Goal: Complete application form

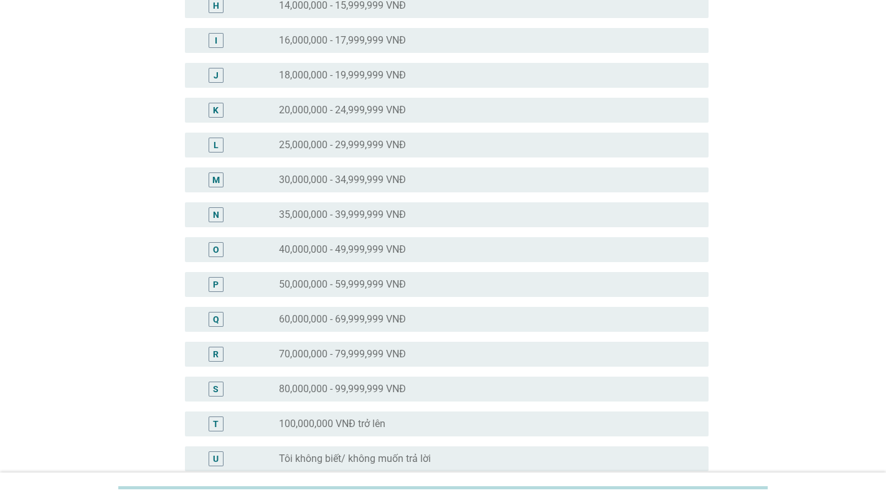
scroll to position [359, 0]
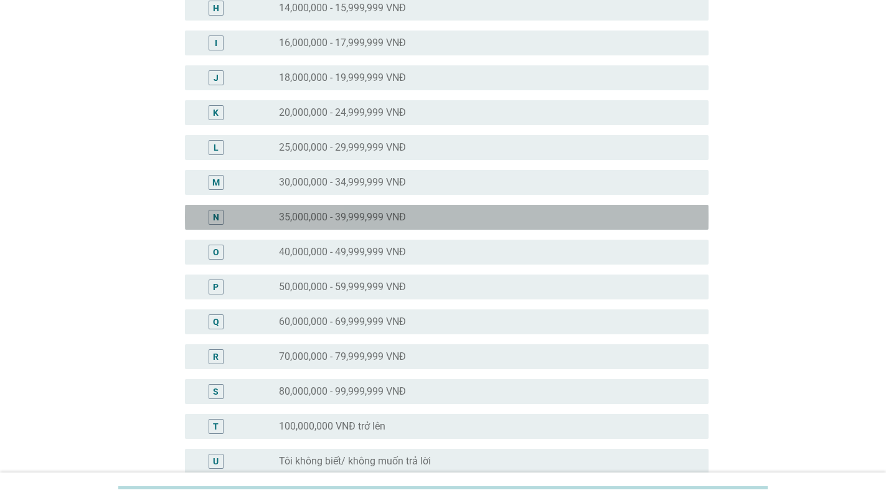
click at [392, 220] on label "35,000,000 - 39,999,999 VNĐ" at bounding box center [342, 217] width 127 height 12
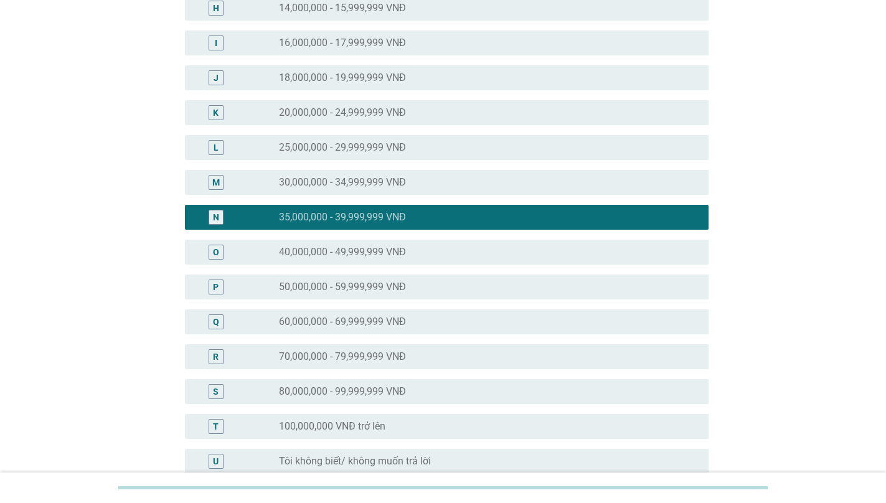
scroll to position [489, 0]
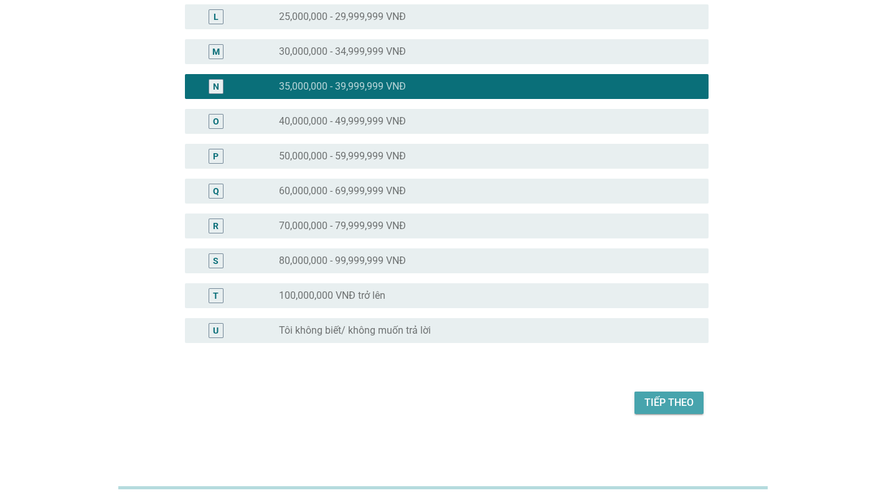
click at [664, 408] on div "Tiếp theo" at bounding box center [668, 402] width 49 height 15
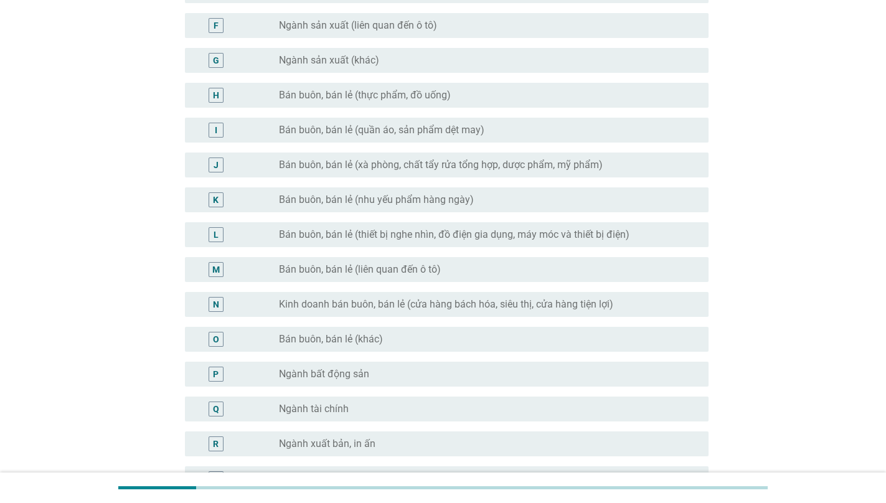
scroll to position [295, 0]
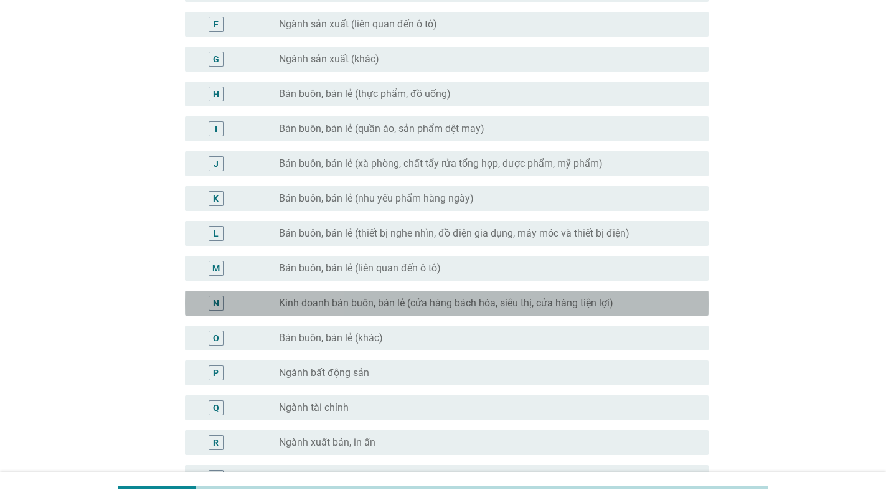
click at [517, 297] on label "Kinh doanh bán buôn, bán lẻ (cửa hàng bách hóa, siêu thị, cửa hàng tiện lợi)" at bounding box center [446, 303] width 334 height 12
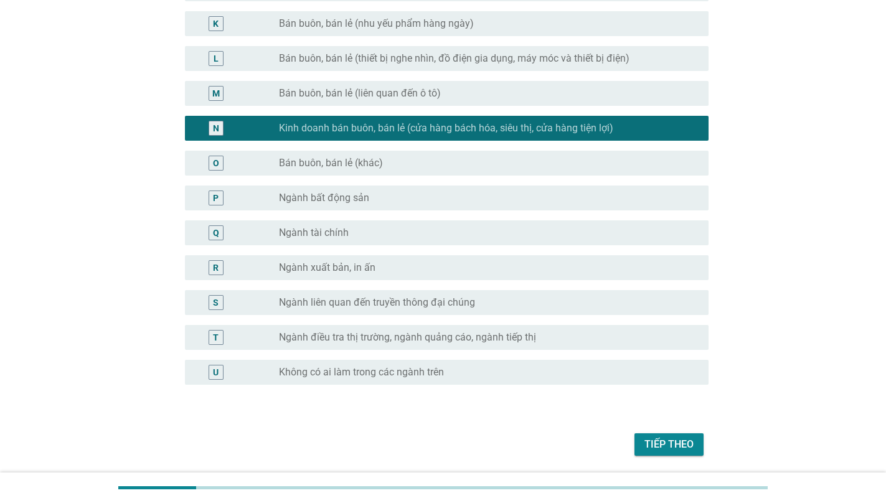
scroll to position [474, 0]
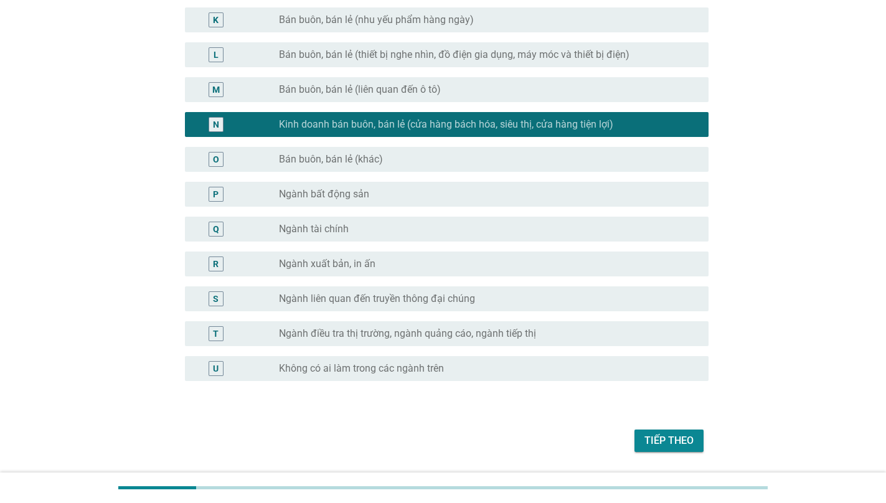
click at [645, 446] on div "Tiếp theo" at bounding box center [668, 440] width 49 height 15
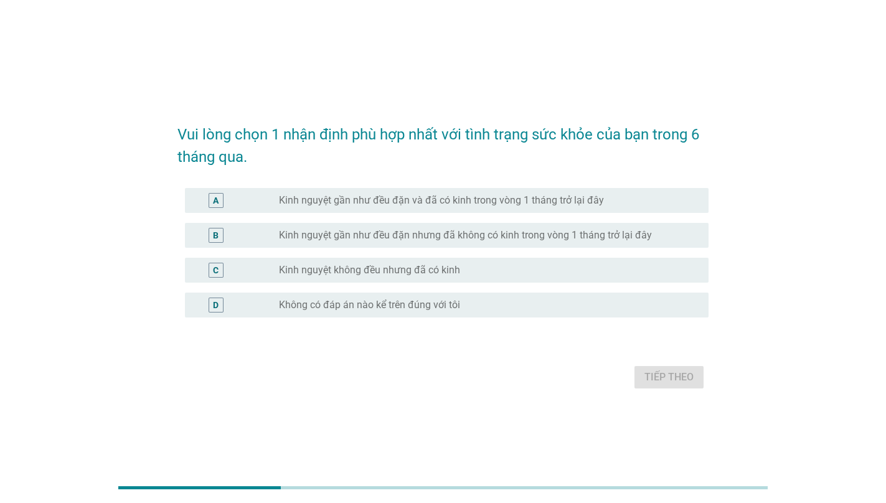
click at [307, 204] on label "Kinh nguyệt gần như đều đặn và đã có kinh trong vòng 1 tháng trở lại đây" at bounding box center [441, 200] width 325 height 12
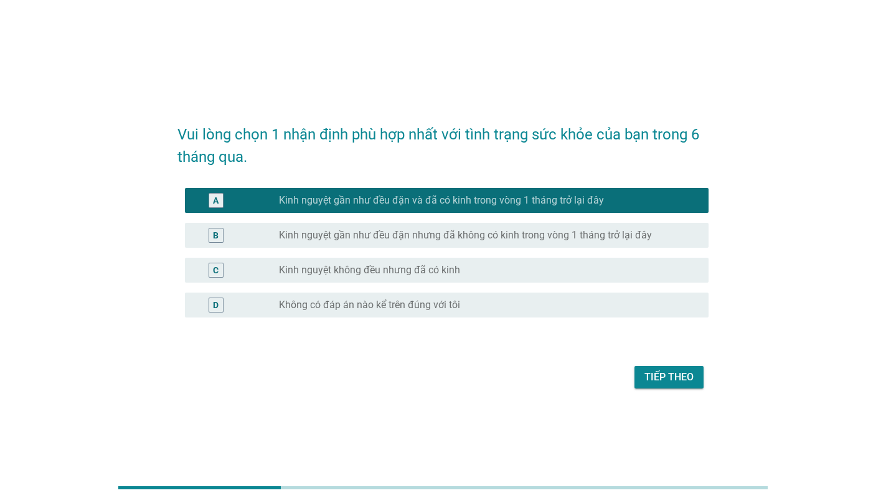
click at [651, 382] on div "Tiếp theo" at bounding box center [668, 377] width 49 height 15
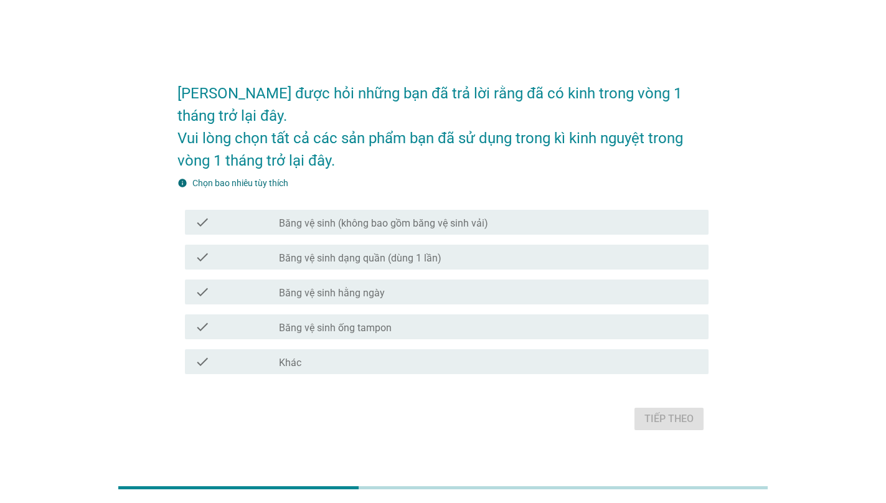
click at [362, 217] on label "Băng vệ sinh (không bao gồm băng vệ sinh vải)" at bounding box center [383, 223] width 209 height 12
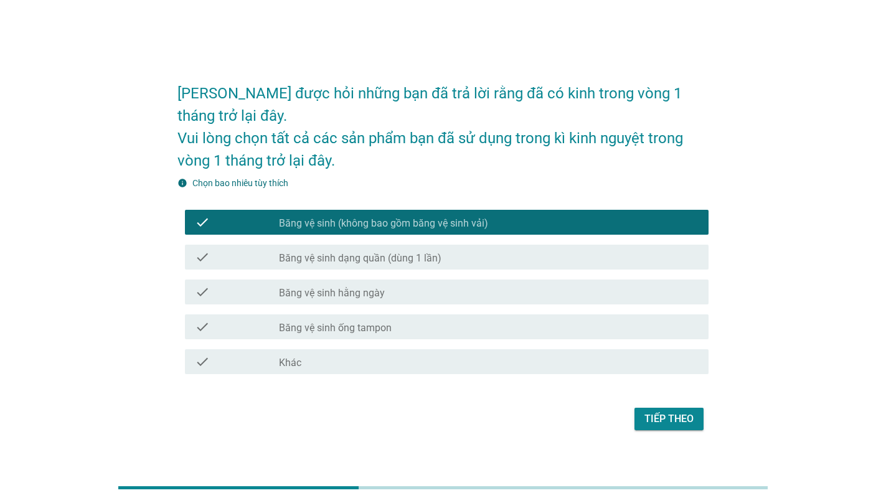
click at [351, 255] on div "check check_box_outline_blank Băng vệ sinh dạng quần (dùng 1 lần)" at bounding box center [447, 257] width 524 height 25
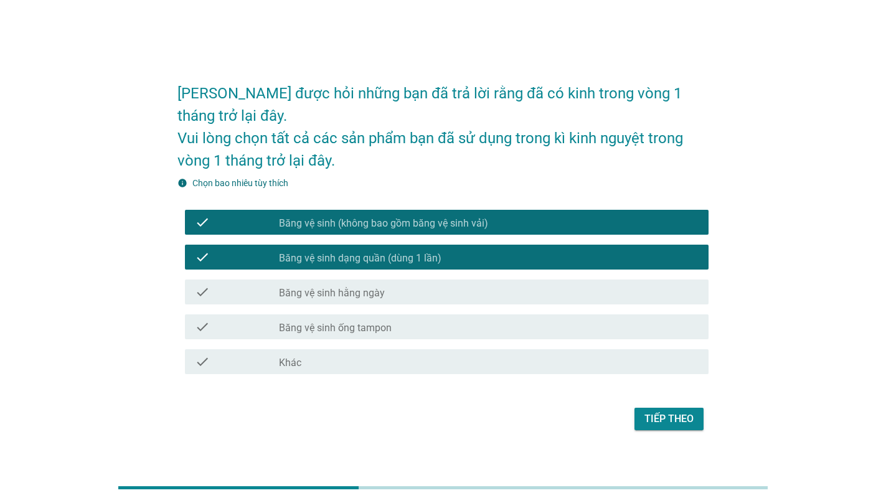
click at [346, 293] on div "check check_box_outline_blank Băng vệ sinh hằng ngày" at bounding box center [447, 292] width 524 height 25
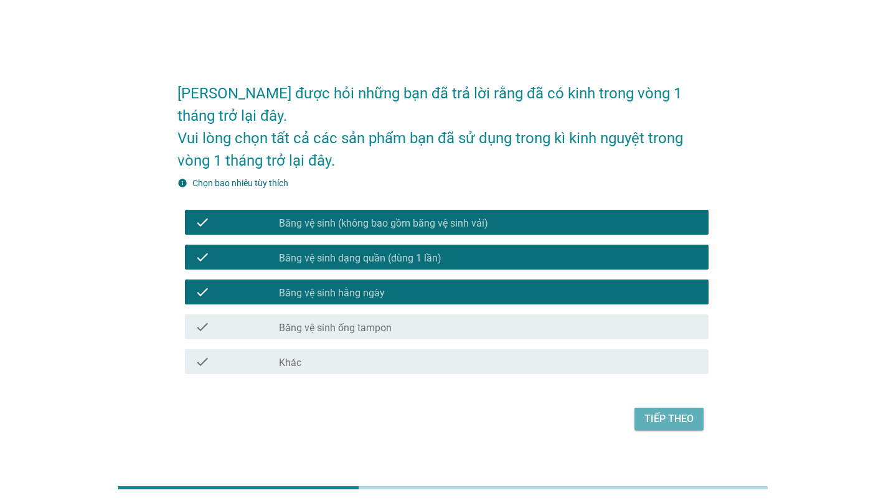
click at [666, 412] on div "Tiếp theo" at bounding box center [668, 419] width 49 height 15
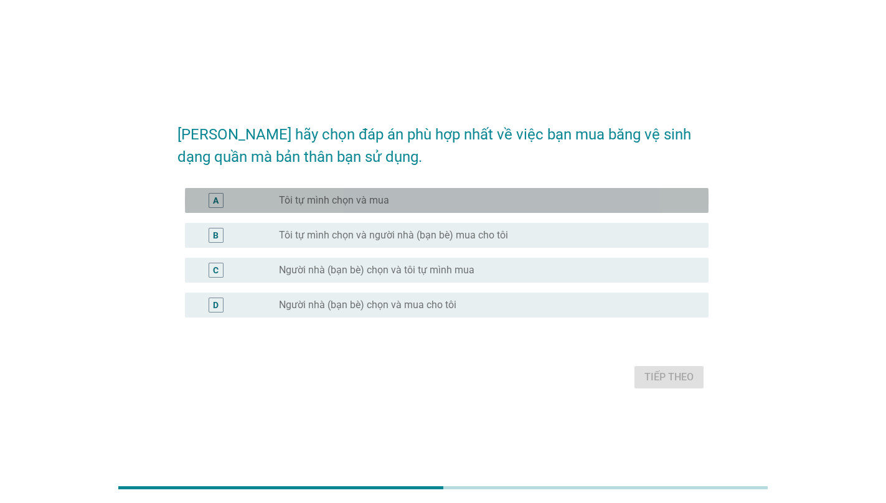
click at [308, 207] on div "radio_button_unchecked Tôi tự mình chọn và mua" at bounding box center [489, 200] width 420 height 15
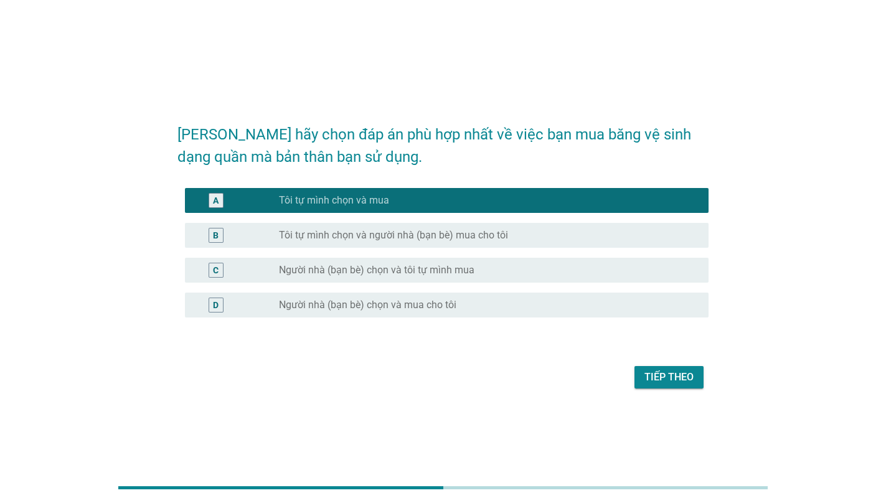
click at [665, 382] on div "Tiếp theo" at bounding box center [668, 377] width 49 height 15
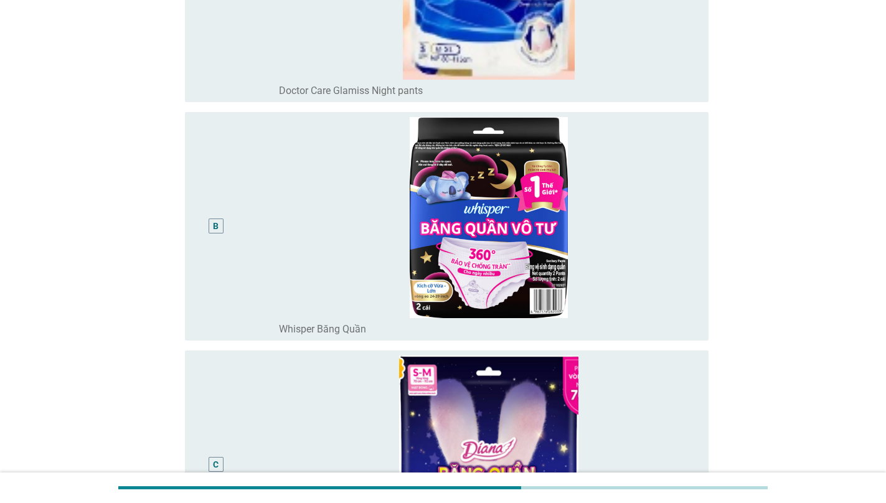
scroll to position [400, 0]
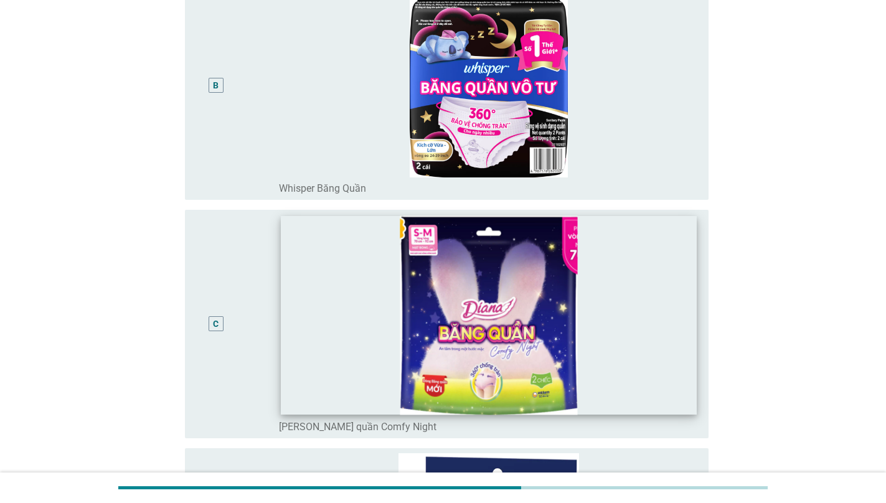
click at [494, 296] on img at bounding box center [488, 314] width 415 height 199
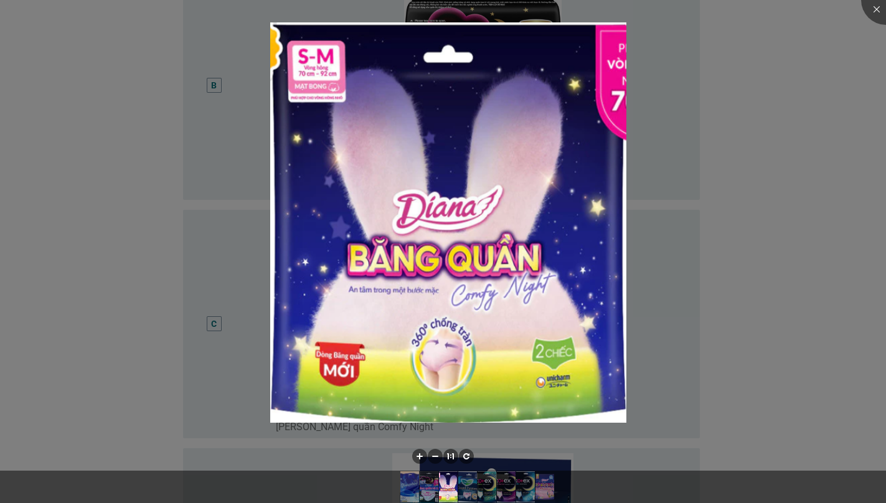
click at [764, 99] on div at bounding box center [443, 251] width 886 height 503
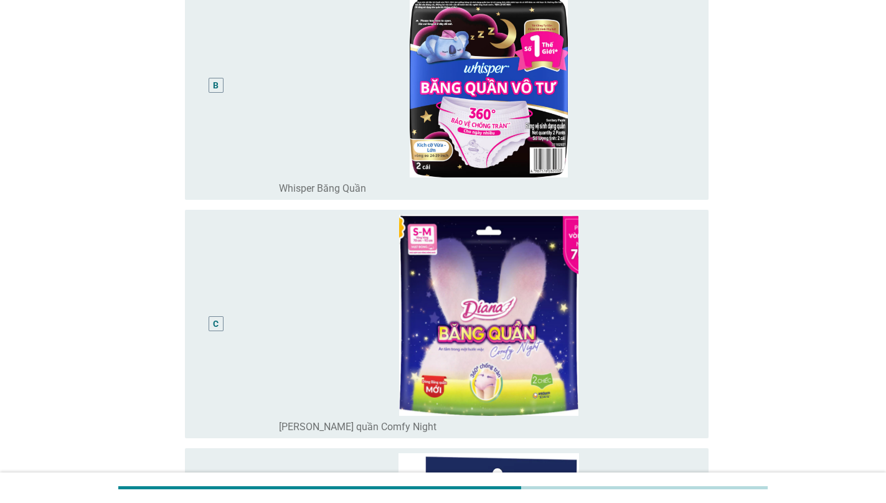
click at [212, 324] on div "C" at bounding box center [216, 323] width 15 height 15
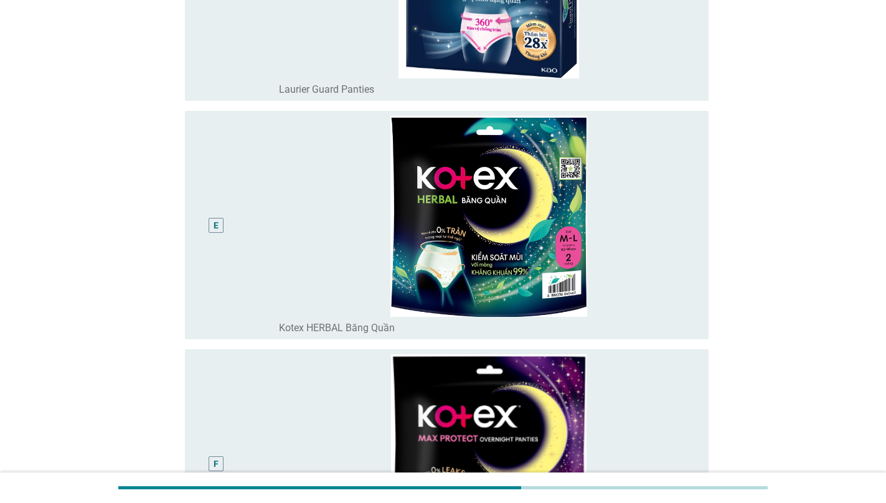
scroll to position [978, 0]
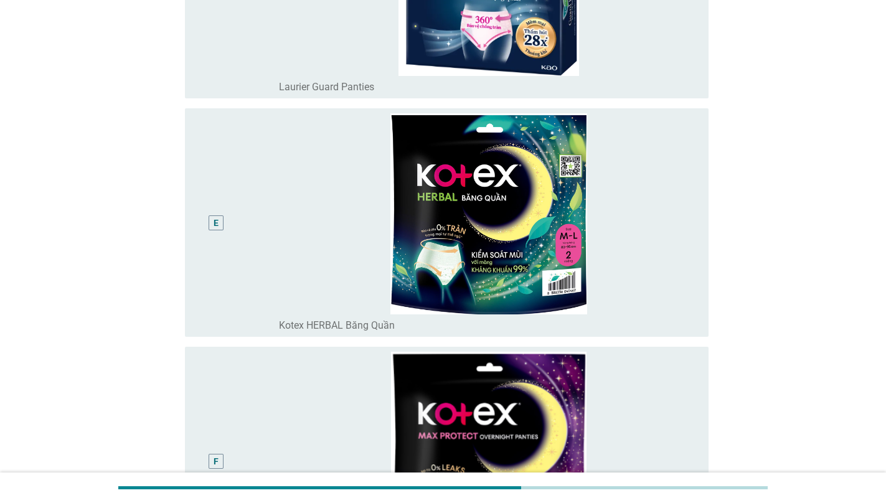
click at [209, 222] on div "E" at bounding box center [216, 222] width 15 height 15
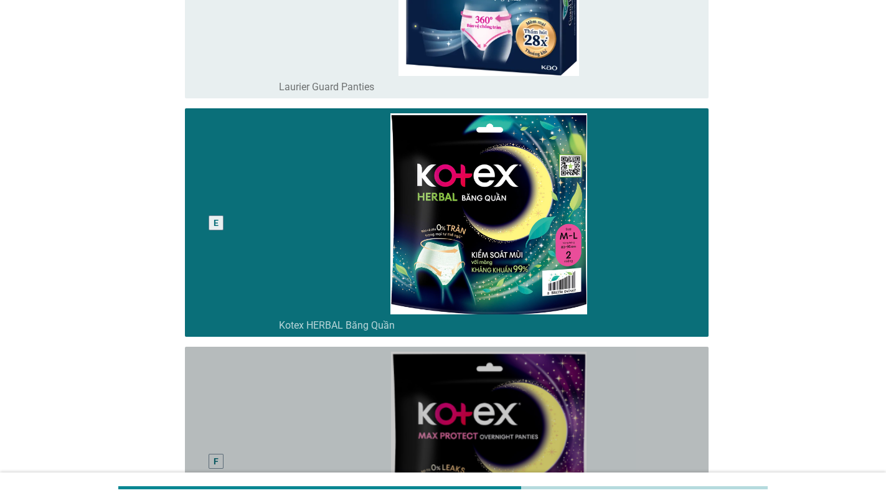
click at [210, 461] on div "F" at bounding box center [216, 461] width 15 height 15
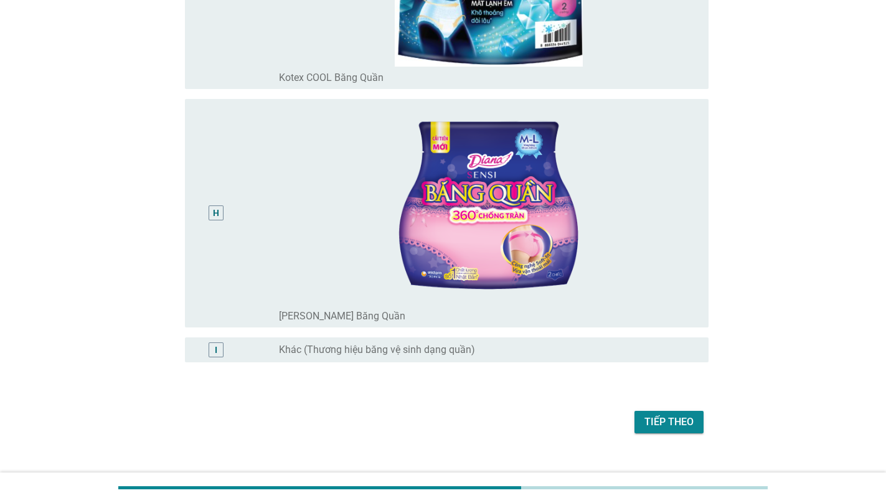
scroll to position [1723, 0]
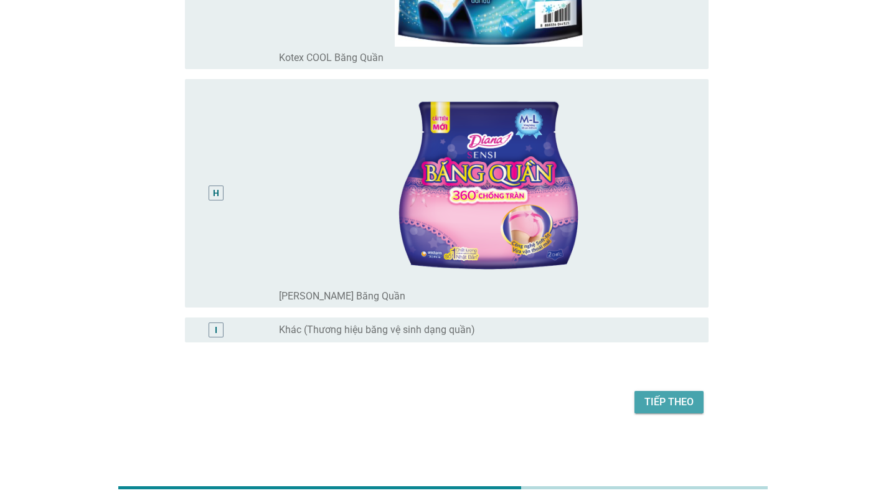
click at [661, 395] on div "Tiếp theo" at bounding box center [668, 402] width 49 height 15
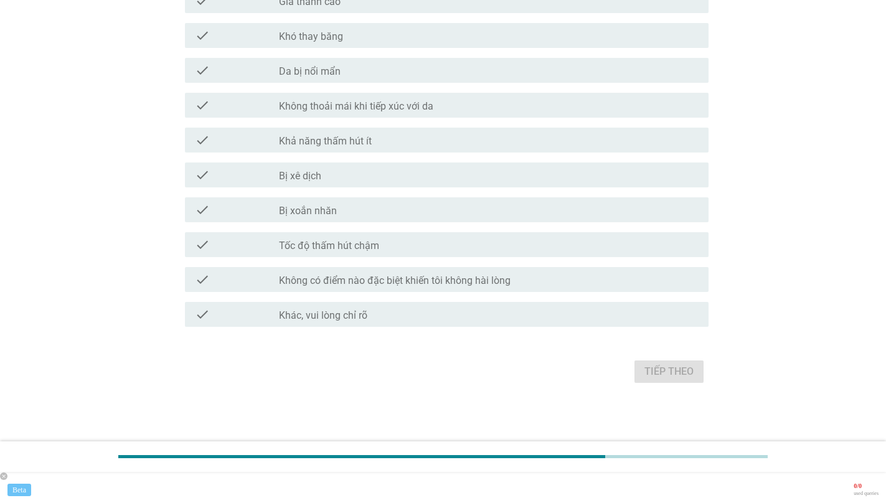
scroll to position [0, 0]
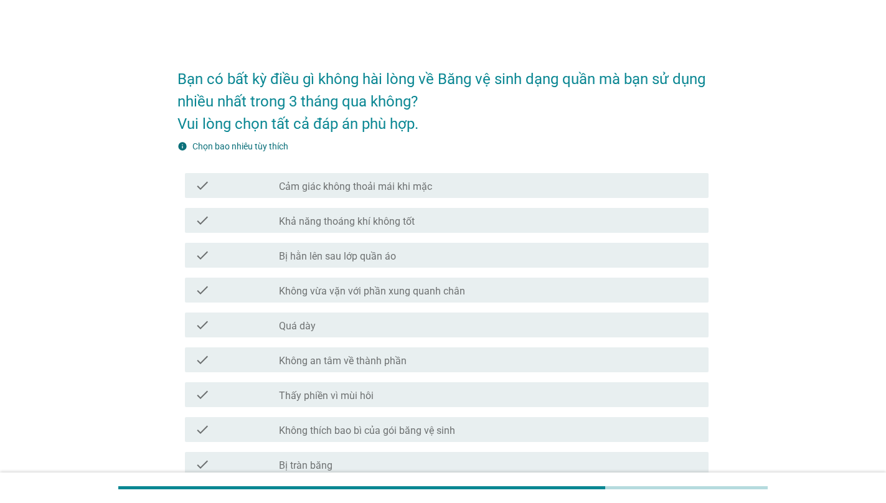
click at [402, 209] on div "check check_box_outline_blank Khả năng thoáng khí không tốt" at bounding box center [447, 220] width 524 height 25
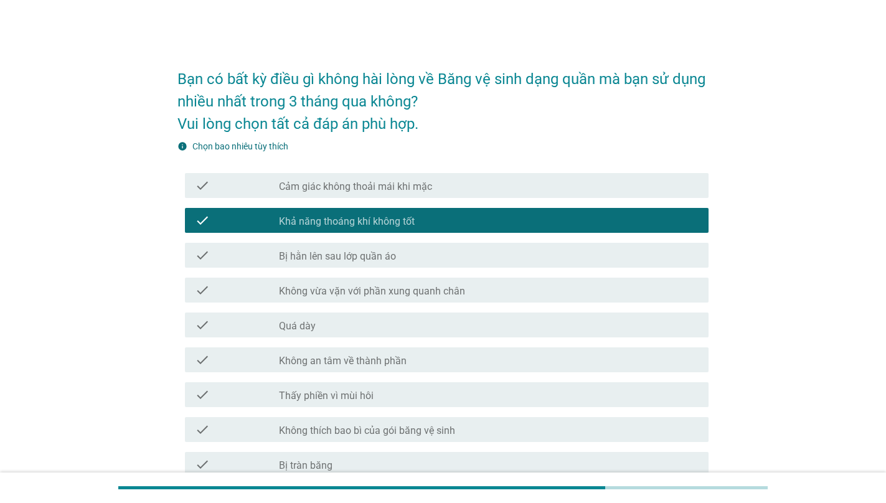
click at [374, 245] on div "check check_box_outline_blank Bị hằn lên sau lớp quần áo" at bounding box center [447, 255] width 524 height 25
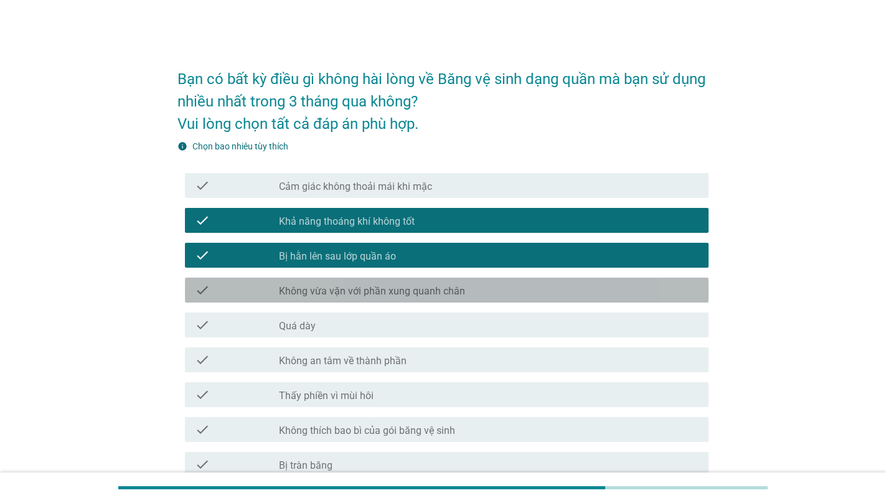
click at [397, 301] on div "check check_box_outline_blank Không vừa vặn với phần xung quanh chân" at bounding box center [447, 290] width 524 height 25
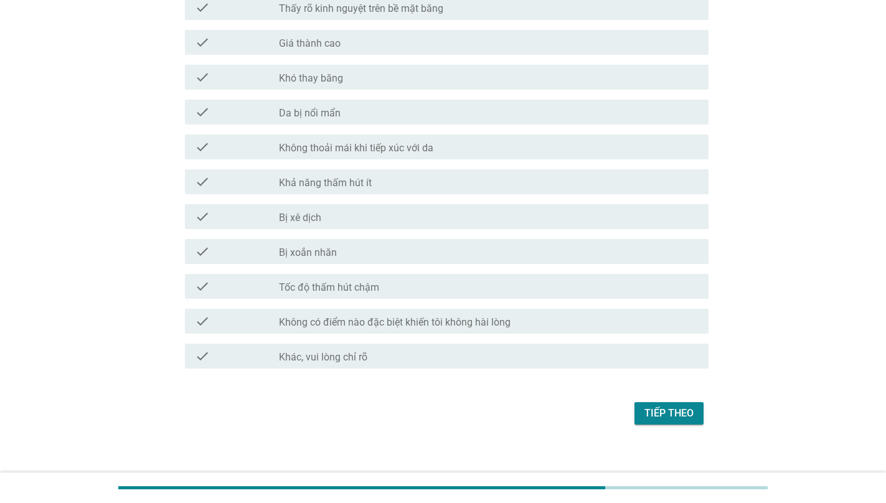
scroll to position [886, 0]
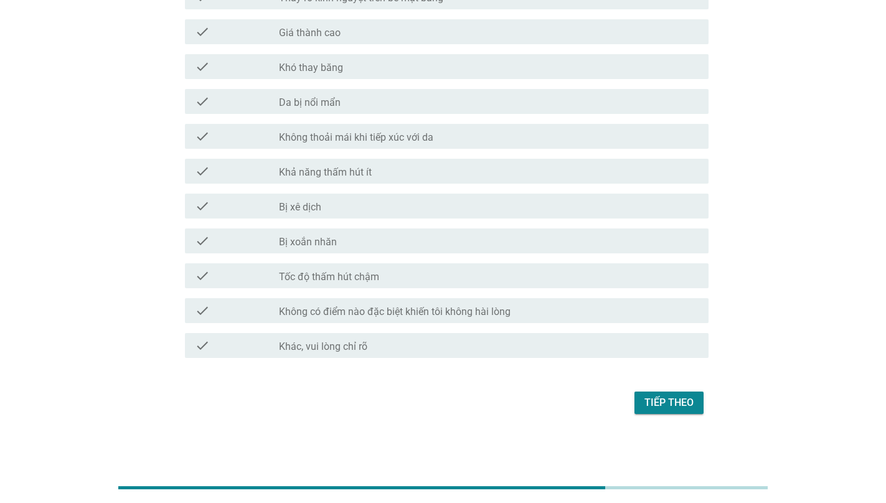
click at [680, 393] on button "Tiếp theo" at bounding box center [668, 403] width 69 height 22
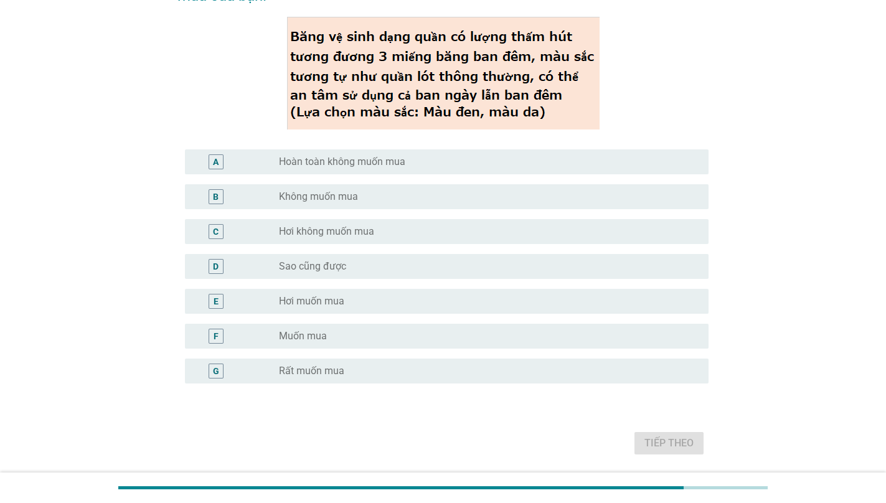
scroll to position [113, 0]
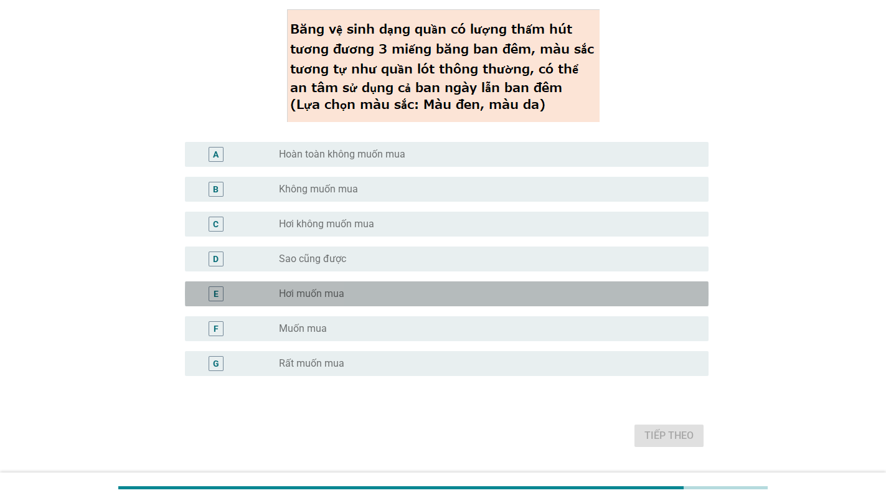
click at [315, 289] on label "Hơi muốn mua" at bounding box center [311, 294] width 65 height 12
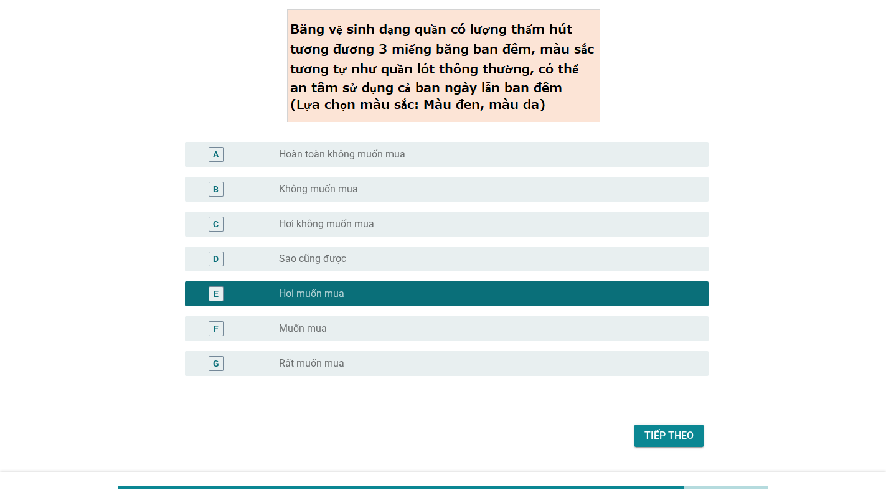
click at [692, 442] on div "Tiếp theo" at bounding box center [668, 435] width 49 height 15
